Goal: Find specific fact: Find specific fact

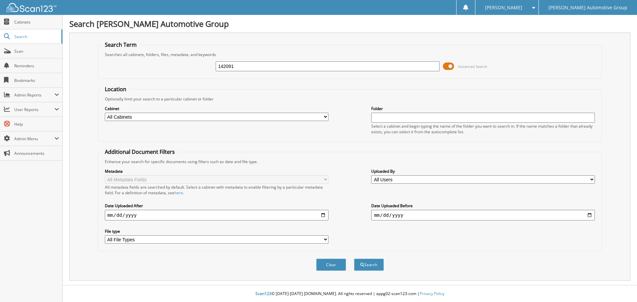
type input "142091"
click at [354, 259] on button "Search" at bounding box center [369, 265] width 30 height 12
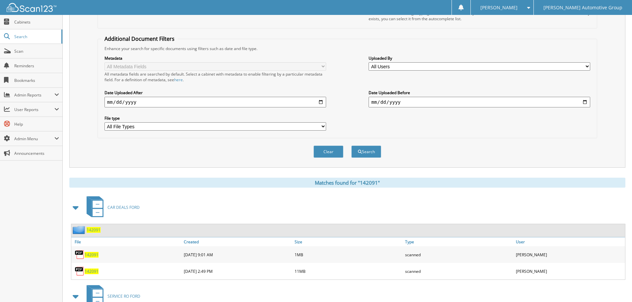
scroll to position [184, 0]
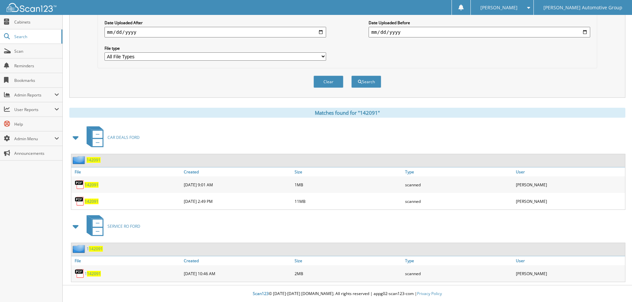
click at [75, 137] on span at bounding box center [75, 138] width 9 height 12
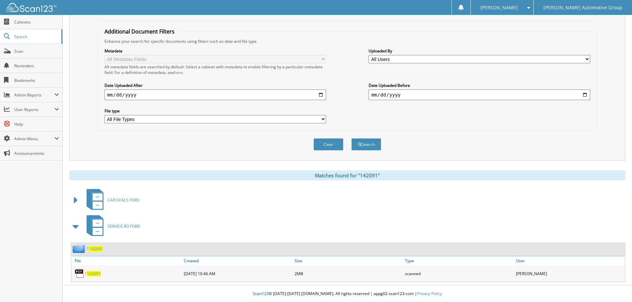
scroll to position [121, 0]
click at [75, 137] on div "Search Term Searches all cabinets, folders, files, metadata, and keywords 14209…" at bounding box center [347, 36] width 556 height 249
click at [76, 198] on span at bounding box center [75, 201] width 9 height 12
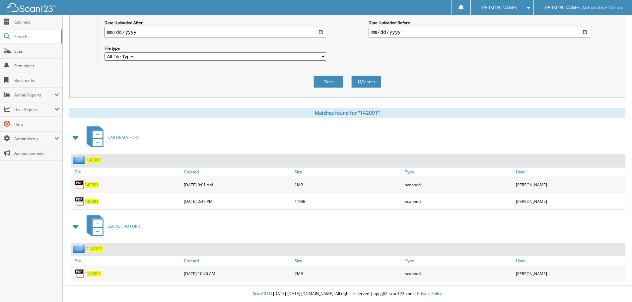
click at [92, 201] on span "142091" at bounding box center [92, 202] width 14 height 6
